Goal: Navigation & Orientation: Find specific page/section

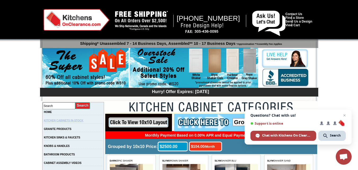
click at [80, 121] on link "KITCHEN CABINETS IN-STOCK" at bounding box center [63, 120] width 39 height 3
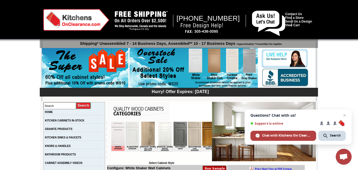
scroll to position [79, 0]
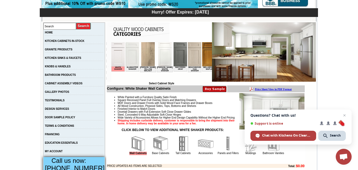
click at [178, 152] on img at bounding box center [183, 144] width 16 height 16
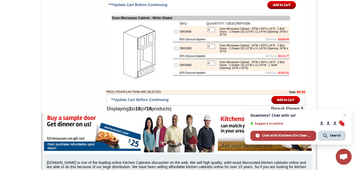
scroll to position [636, 0]
